Goal: Transaction & Acquisition: Purchase product/service

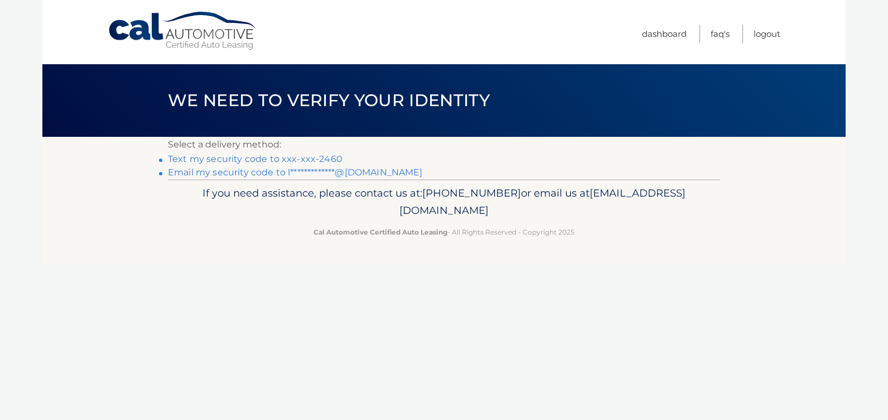
click at [282, 155] on link "Text my security code to xxx-xxx-2460" at bounding box center [255, 158] width 175 height 11
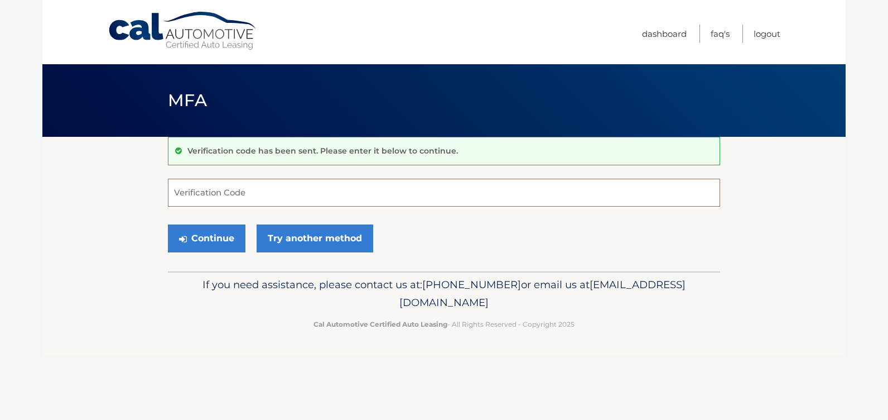
click at [220, 189] on input "Verification Code" at bounding box center [444, 193] width 552 height 28
type input "508062"
click at [228, 244] on button "Continue" at bounding box center [207, 238] width 78 height 28
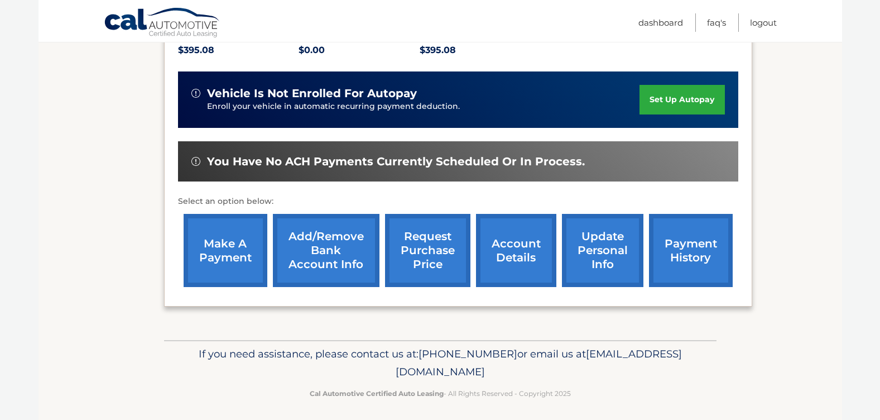
scroll to position [257, 0]
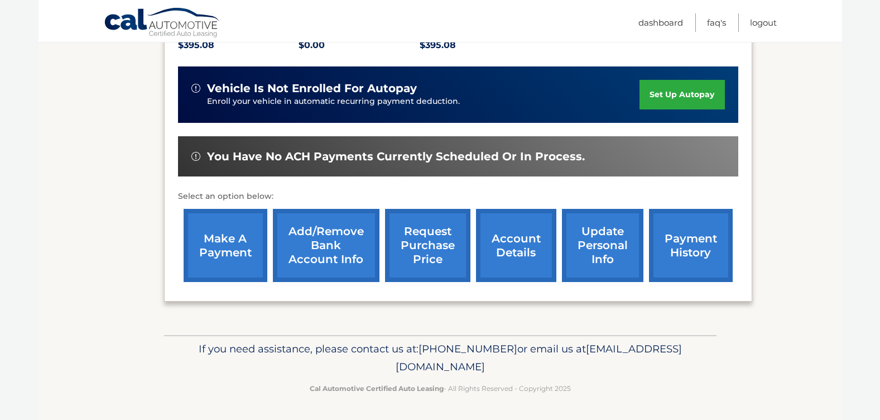
click at [216, 253] on link "make a payment" at bounding box center [226, 245] width 84 height 73
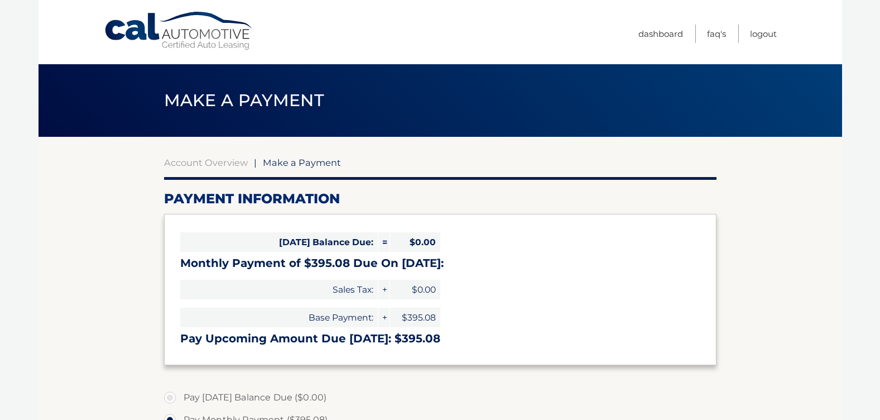
select select "ZDA5NzA5ZGItODdiYS00ZjgyLWFjZmQtYWI2NTRmZDU0ZTgw"
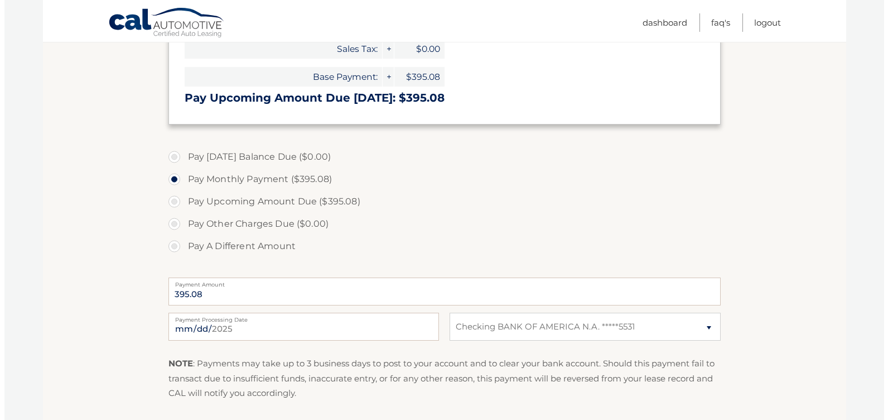
scroll to position [335, 0]
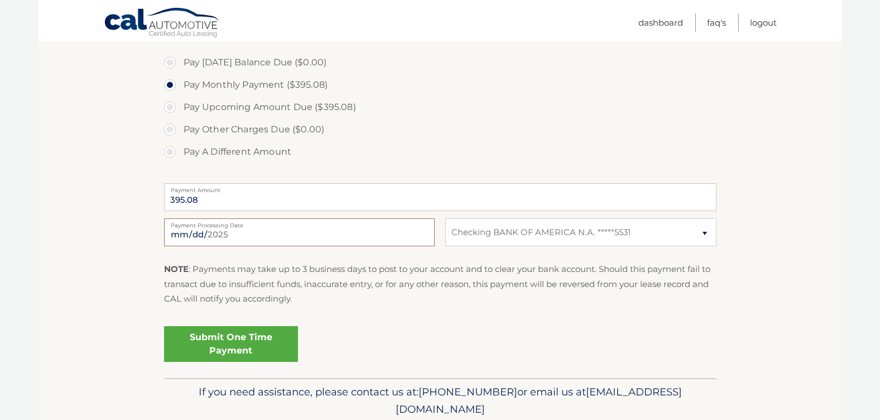
click at [249, 233] on input "2025-09-28" at bounding box center [299, 232] width 271 height 28
type input "2025-10-24"
click at [249, 336] on link "Submit One Time Payment" at bounding box center [231, 344] width 134 height 36
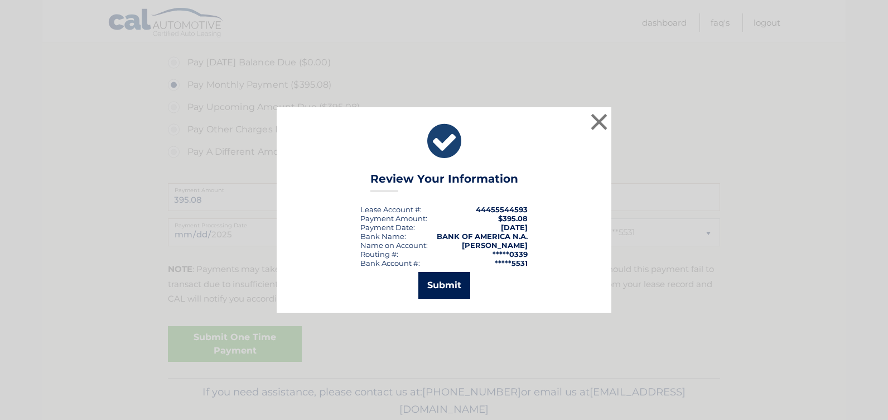
click at [445, 280] on button "Submit" at bounding box center [444, 285] width 52 height 27
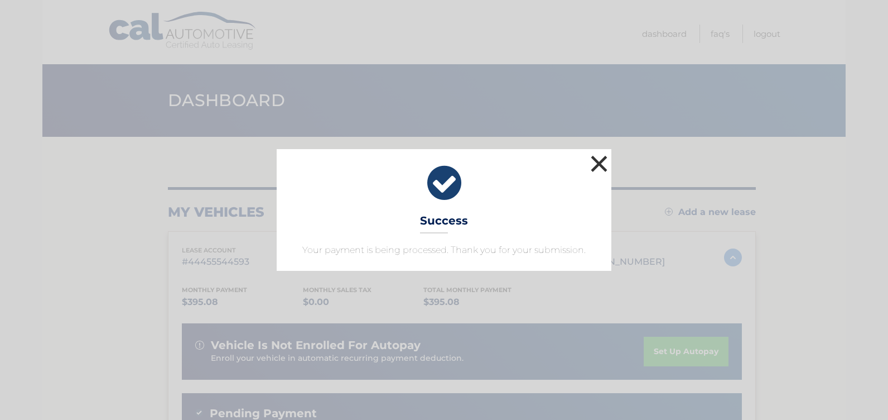
click at [604, 163] on button "×" at bounding box center [599, 163] width 22 height 22
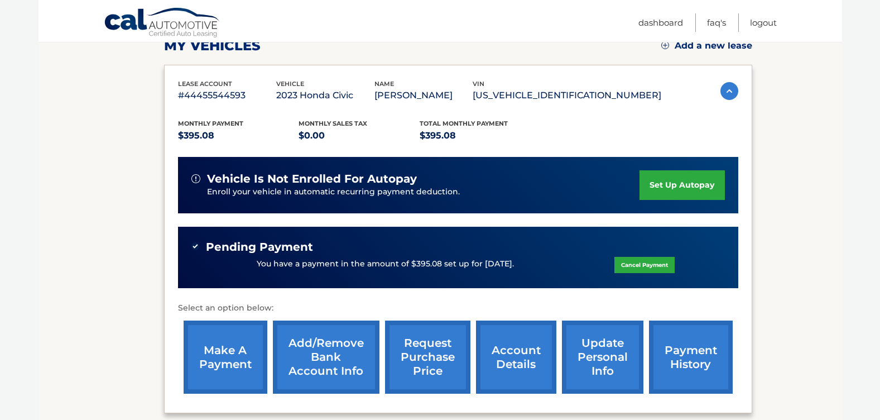
scroll to position [167, 0]
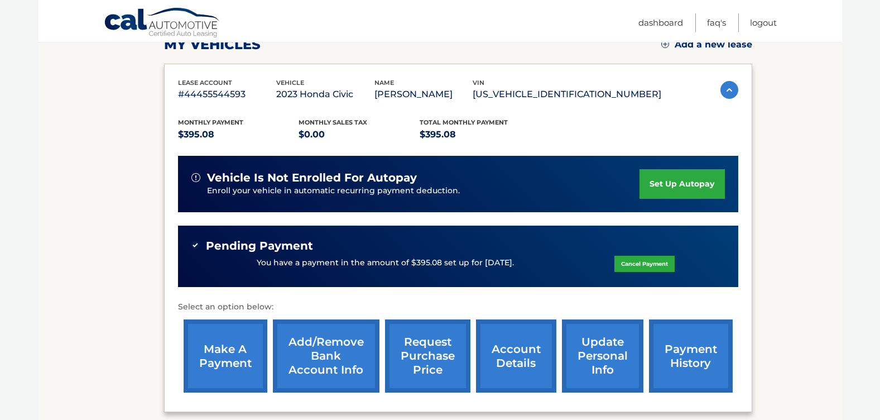
click at [211, 348] on link "make a payment" at bounding box center [226, 355] width 84 height 73
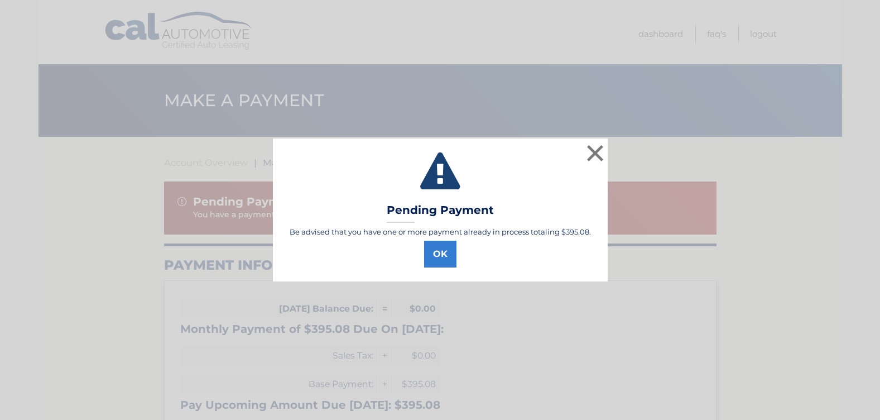
select select "ZDA5NzA5ZGItODdiYS00ZjgyLWFjZmQtYWI2NTRmZDU0ZTgw"
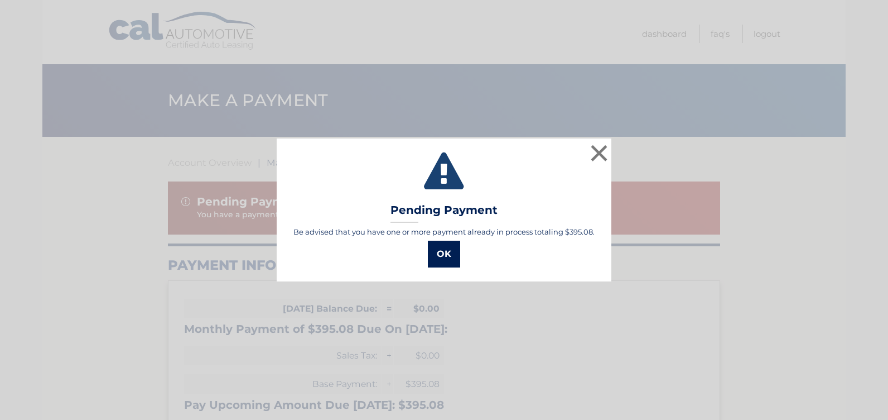
click at [437, 255] on button "OK" at bounding box center [444, 253] width 32 height 27
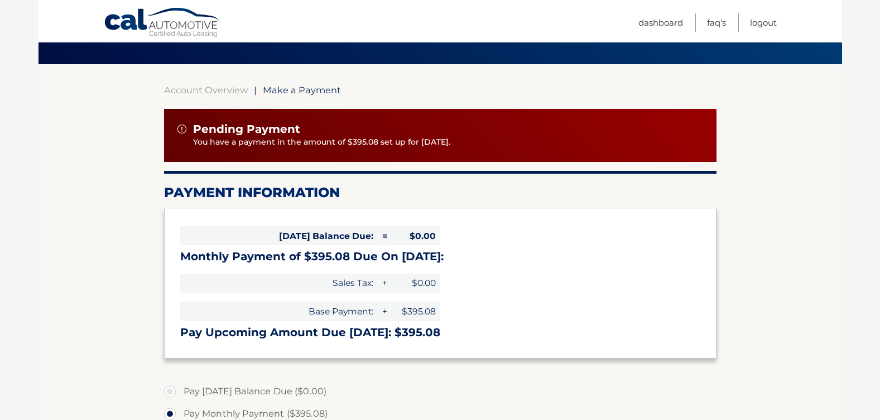
scroll to position [53, 0]
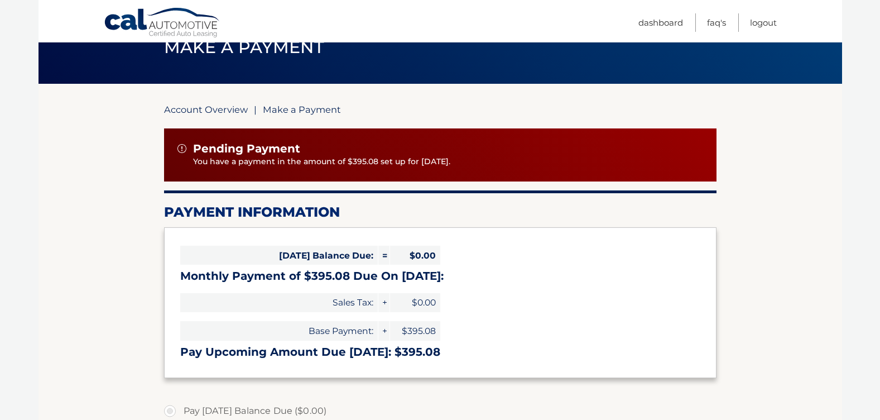
click at [210, 114] on link "Account Overview" at bounding box center [206, 109] width 84 height 11
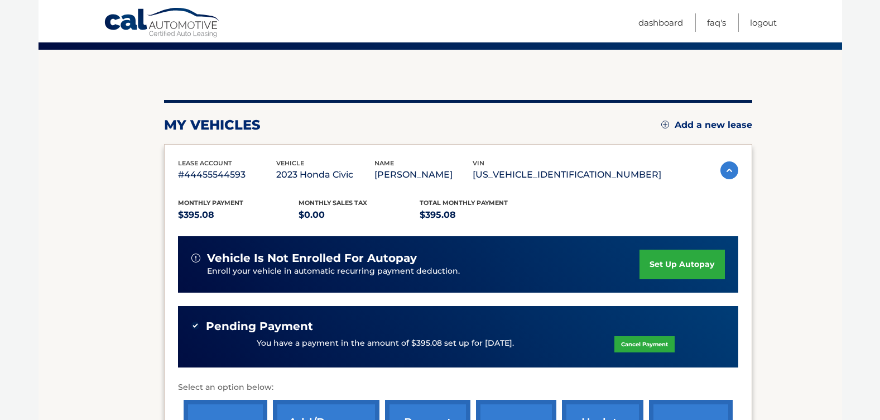
scroll to position [112, 0]
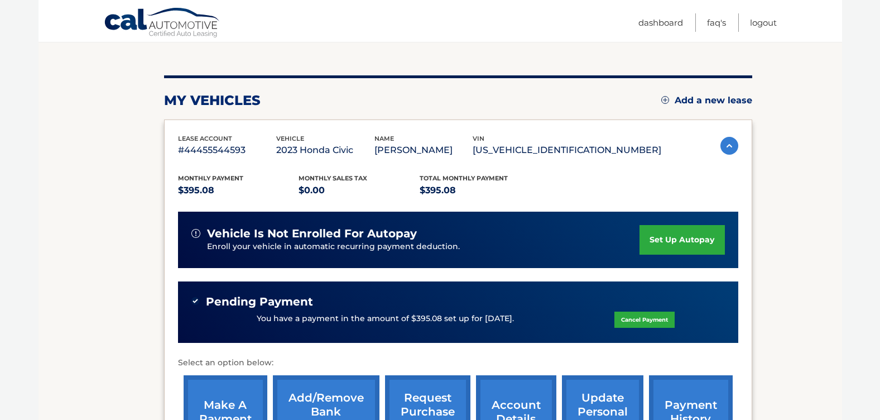
click at [636, 323] on link "Cancel Payment" at bounding box center [644, 319] width 60 height 16
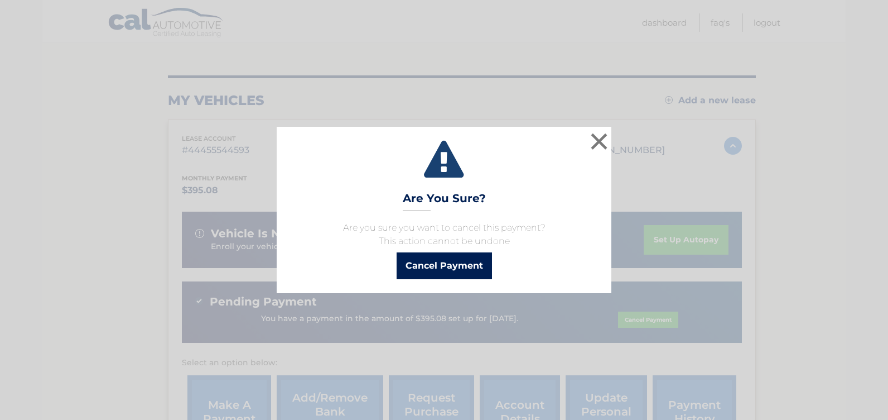
click at [434, 271] on button "Cancel Payment" at bounding box center [444, 265] width 95 height 27
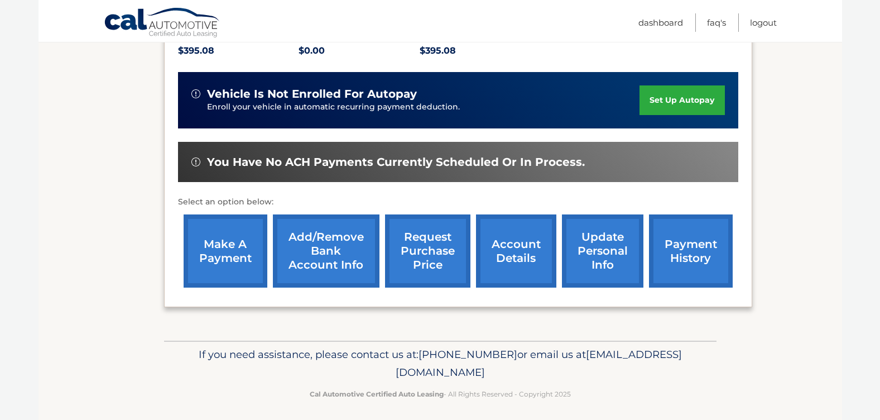
scroll to position [257, 0]
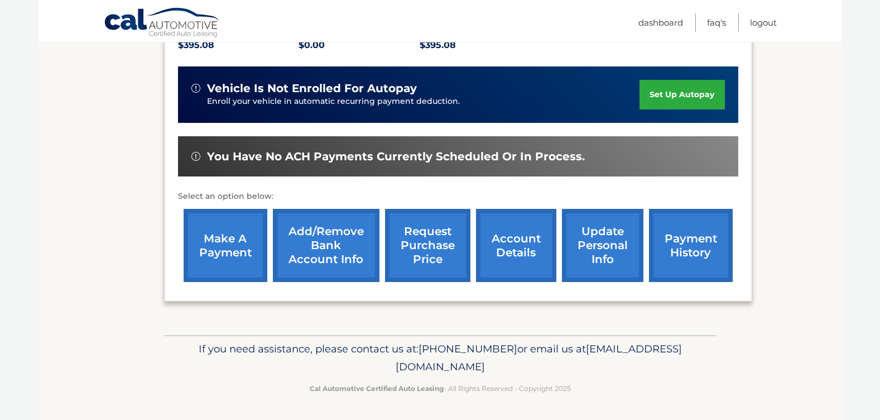
click at [226, 249] on link "make a payment" at bounding box center [226, 245] width 84 height 73
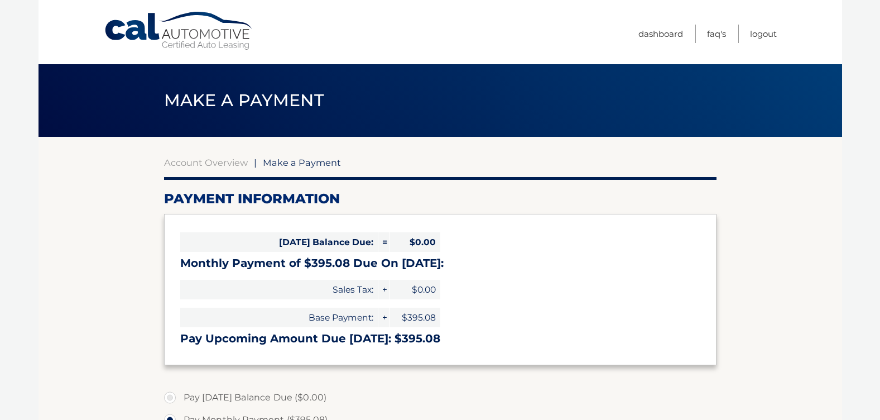
select select "ZDA5NzA5ZGItODdiYS00ZjgyLWFjZmQtYWI2NTRmZDU0ZTgw"
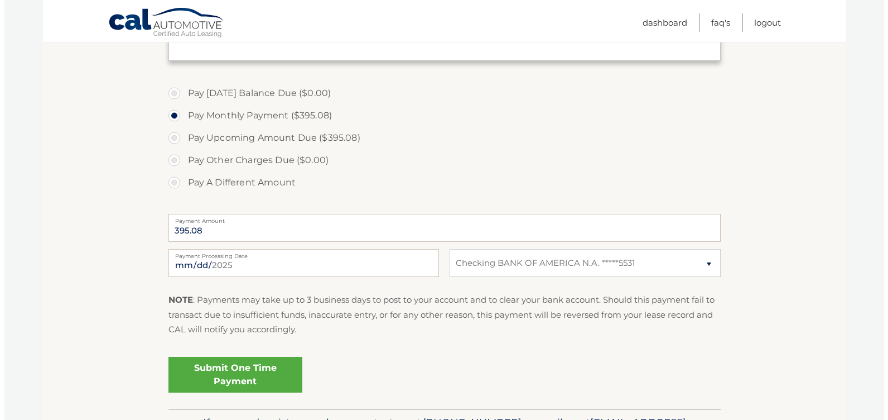
scroll to position [335, 0]
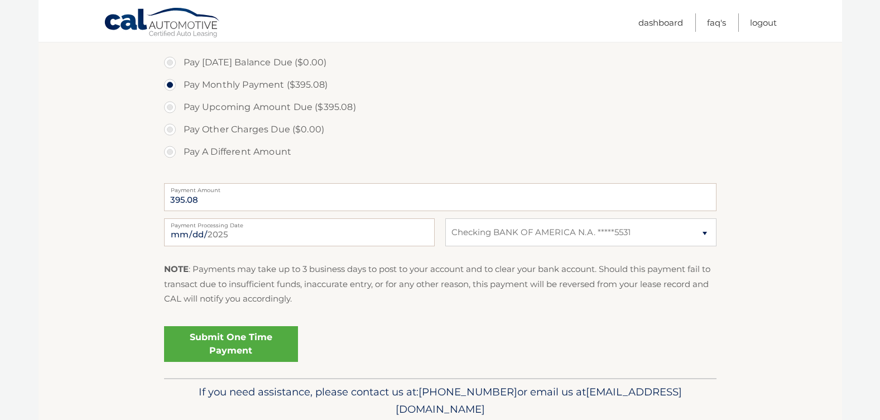
click at [226, 227] on label "Payment Processing Date" at bounding box center [299, 222] width 271 height 9
click at [226, 228] on input "[DATE]" at bounding box center [299, 232] width 271 height 28
click at [237, 234] on input "[DATE]" at bounding box center [299, 232] width 271 height 28
click at [239, 227] on label "Payment Processing Date" at bounding box center [299, 222] width 271 height 9
click at [239, 228] on input "[DATE]" at bounding box center [299, 232] width 271 height 28
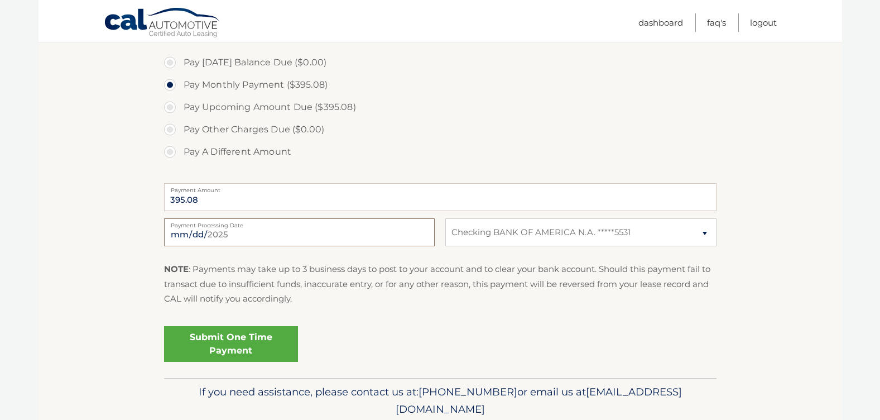
type input "[DATE]"
click at [230, 336] on link "Submit One Time Payment" at bounding box center [231, 344] width 134 height 36
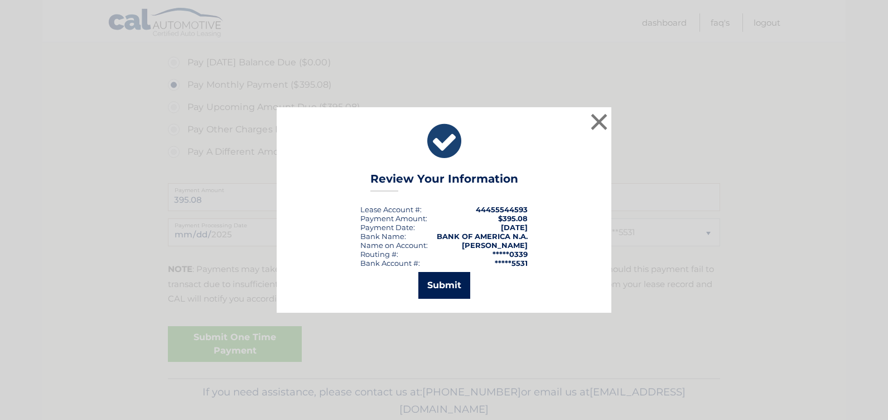
click at [451, 280] on button "Submit" at bounding box center [444, 285] width 52 height 27
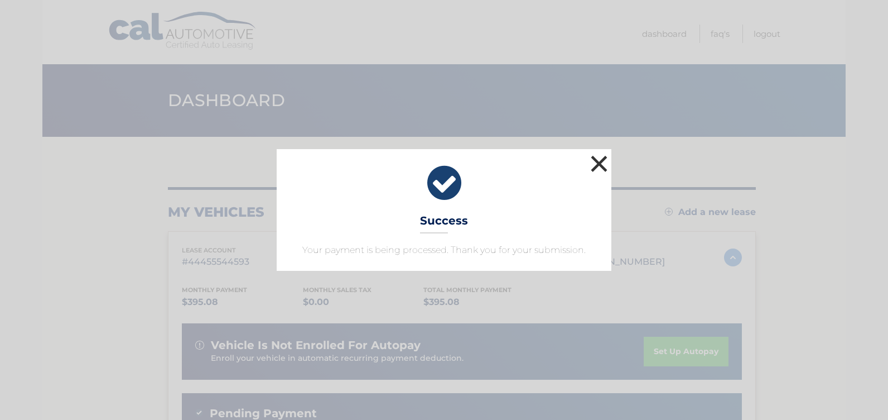
click at [593, 160] on button "×" at bounding box center [599, 163] width 22 height 22
